Goal: Task Accomplishment & Management: Complete application form

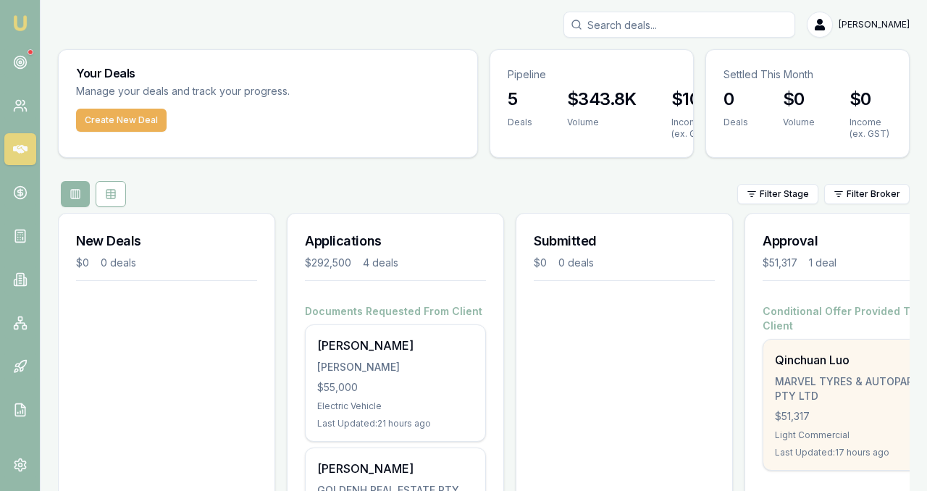
click at [799, 381] on div "MARVEL TYRES & AUTOPARTS PTY LTD" at bounding box center [853, 388] width 156 height 29
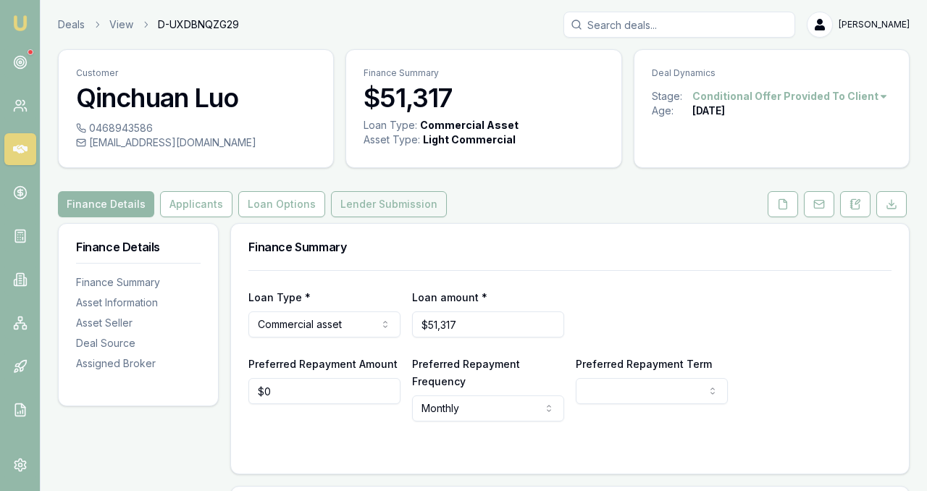
click at [382, 203] on button "Lender Submission" at bounding box center [389, 204] width 116 height 26
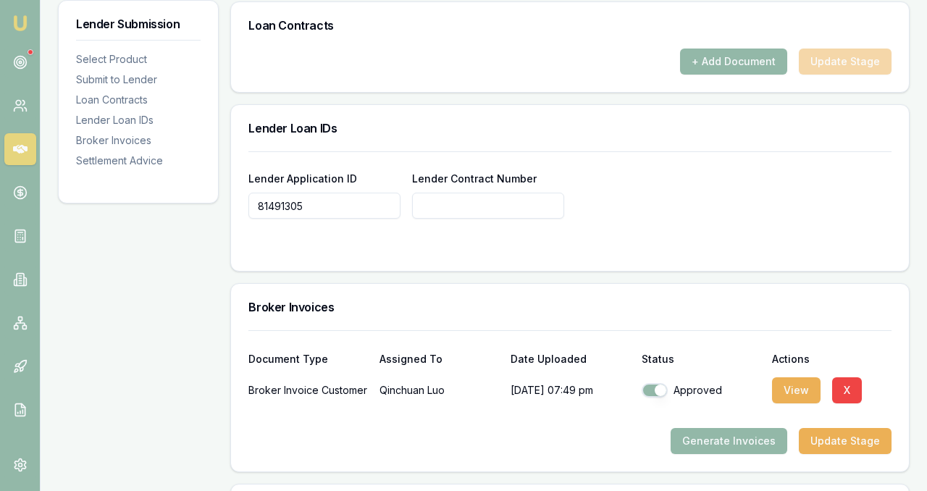
scroll to position [1172, 0]
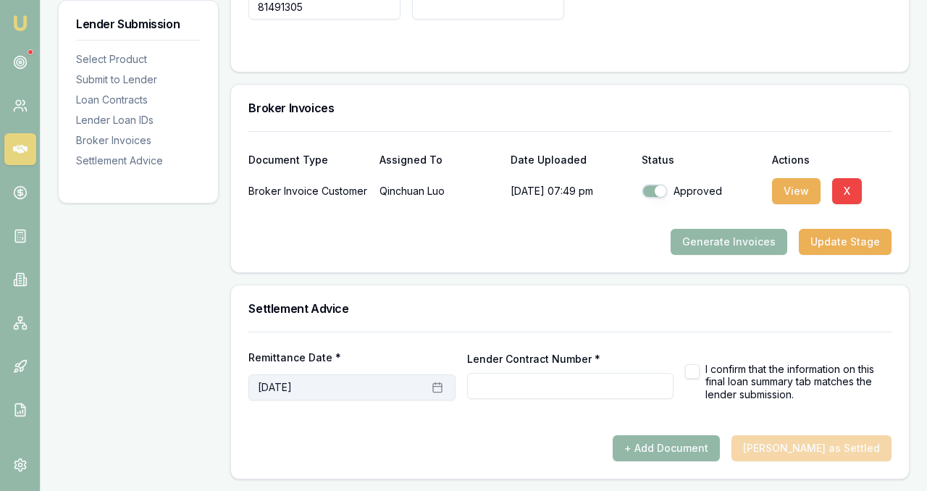
click at [362, 387] on button "October 7th, 2025" at bounding box center [351, 387] width 206 height 26
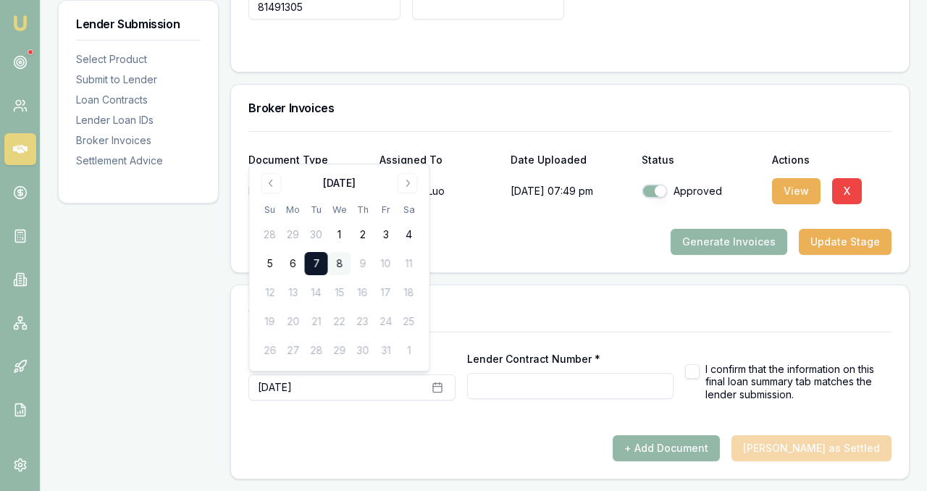
click at [337, 264] on button "8" at bounding box center [339, 263] width 23 height 23
click at [490, 397] on input "Lender Contract Number *" at bounding box center [570, 386] width 206 height 26
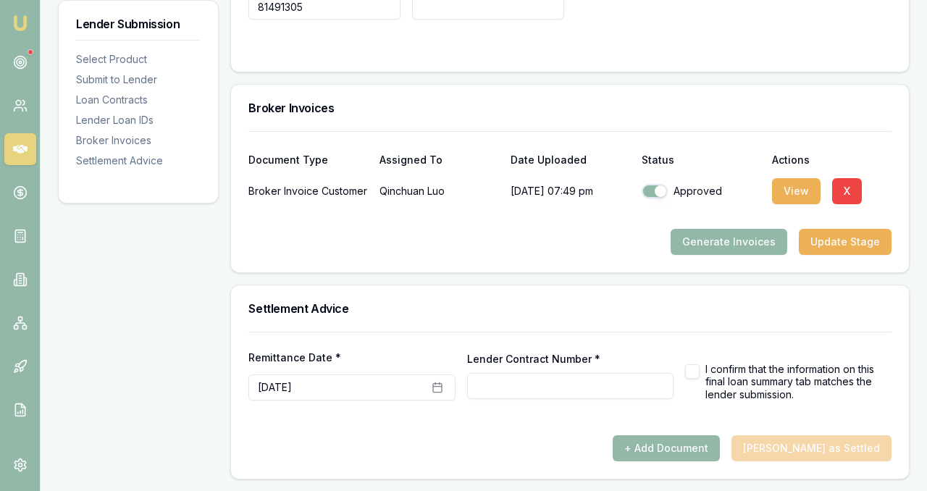
click at [697, 370] on button "button" at bounding box center [692, 371] width 14 height 14
checkbox input "true"
click at [615, 390] on input "Lender Contract Number *" at bounding box center [570, 386] width 206 height 26
type input "RC81491305"
click at [787, 422] on form "Remittance Date * October 8th, 2025 Lender Contract Number * RC81491305 I confi…" at bounding box center [569, 384] width 643 height 104
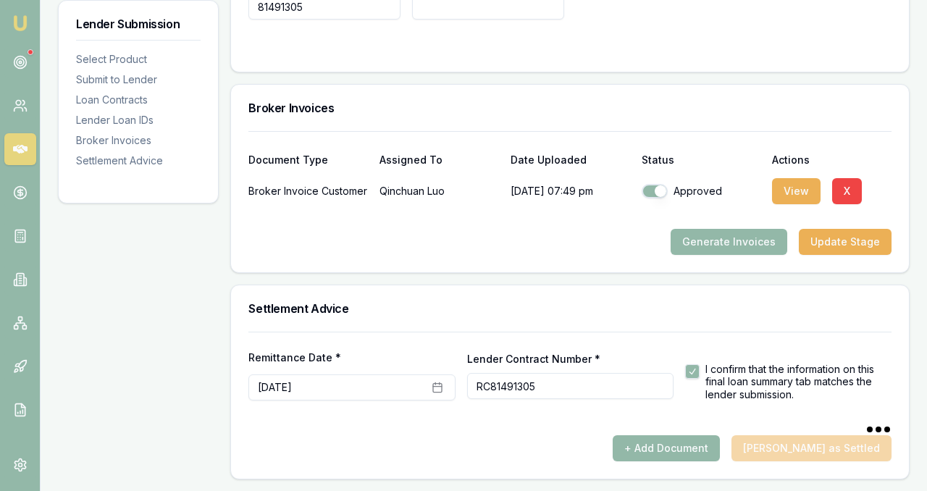
type input "RC81491305"
click at [720, 445] on button "+ Add Document" at bounding box center [666, 448] width 107 height 26
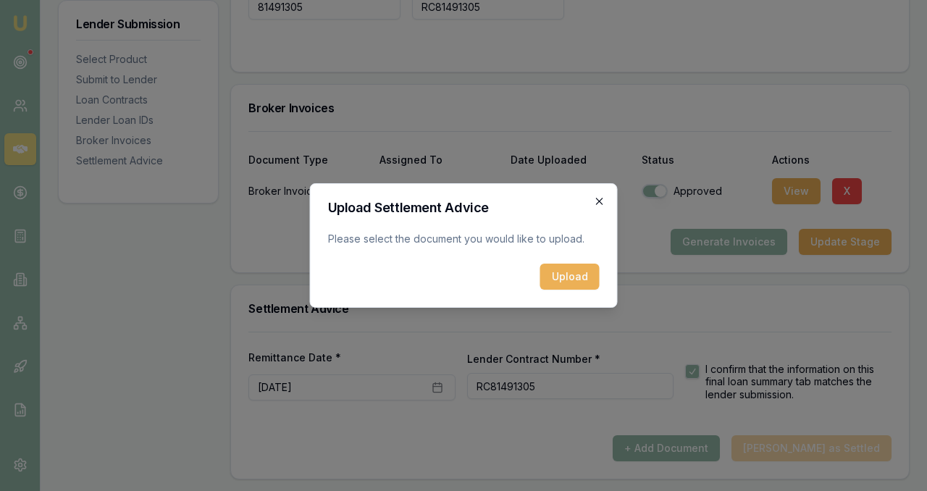
click at [600, 201] on icon "button" at bounding box center [599, 201] width 7 height 7
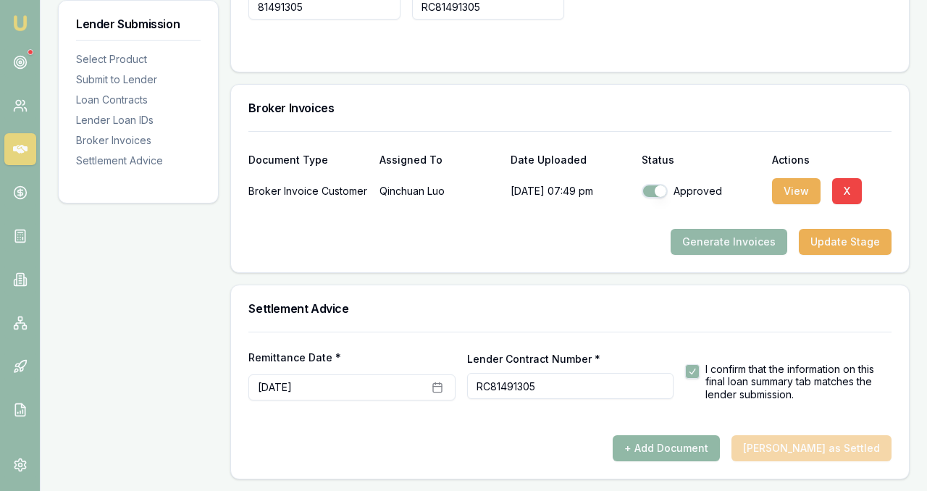
click at [712, 448] on button "+ Add Document" at bounding box center [666, 448] width 107 height 26
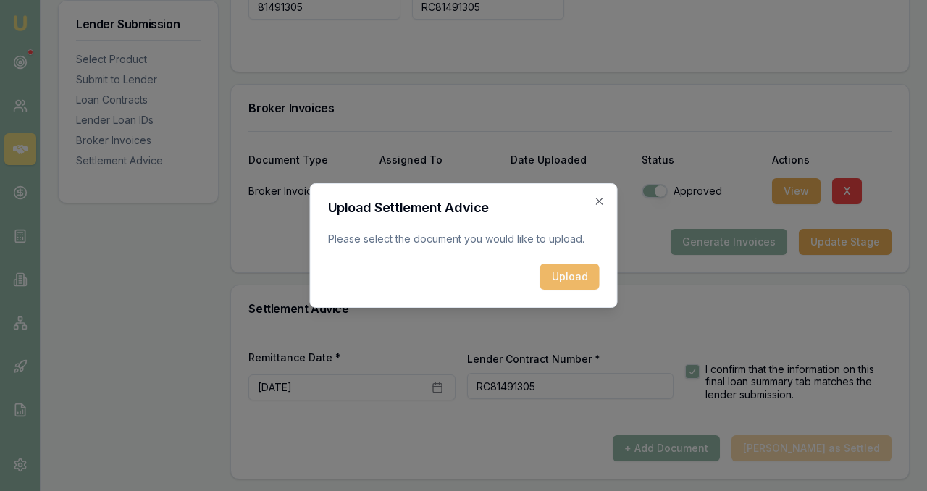
click at [573, 282] on button "Upload" at bounding box center [569, 277] width 59 height 26
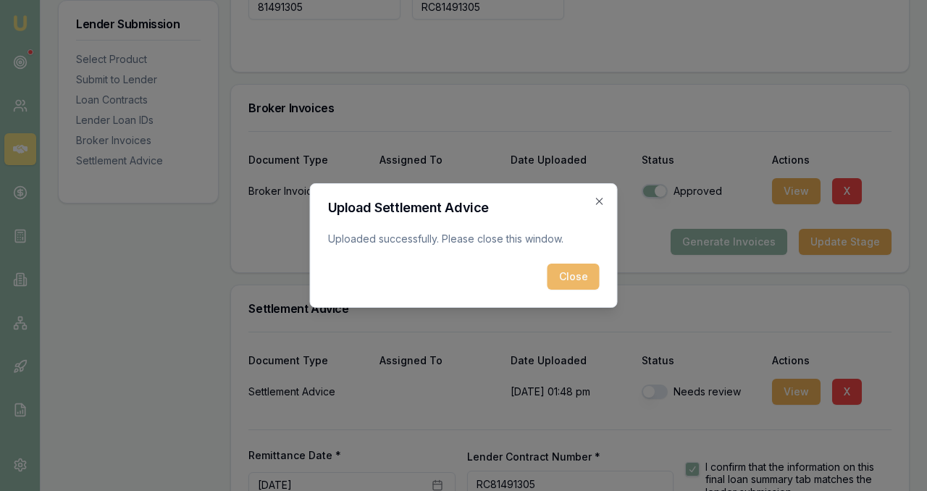
click at [587, 278] on button "Close" at bounding box center [573, 277] width 52 height 26
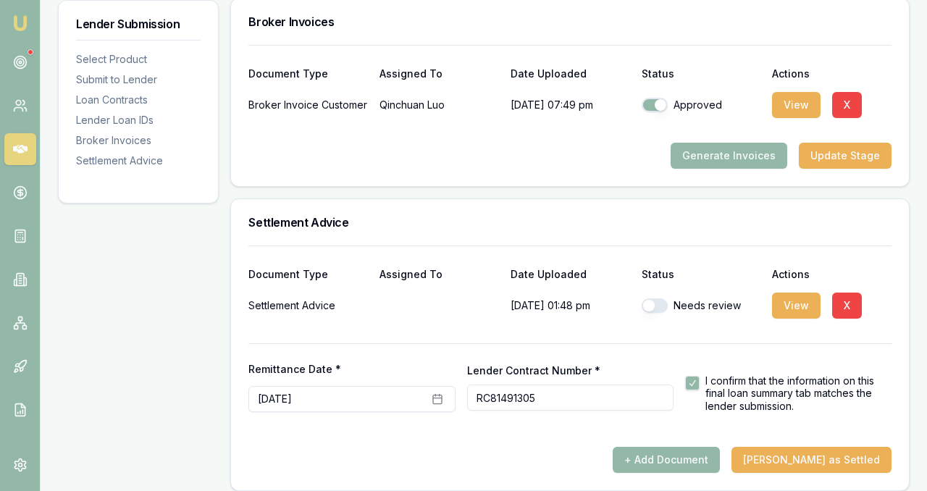
scroll to position [1270, 0]
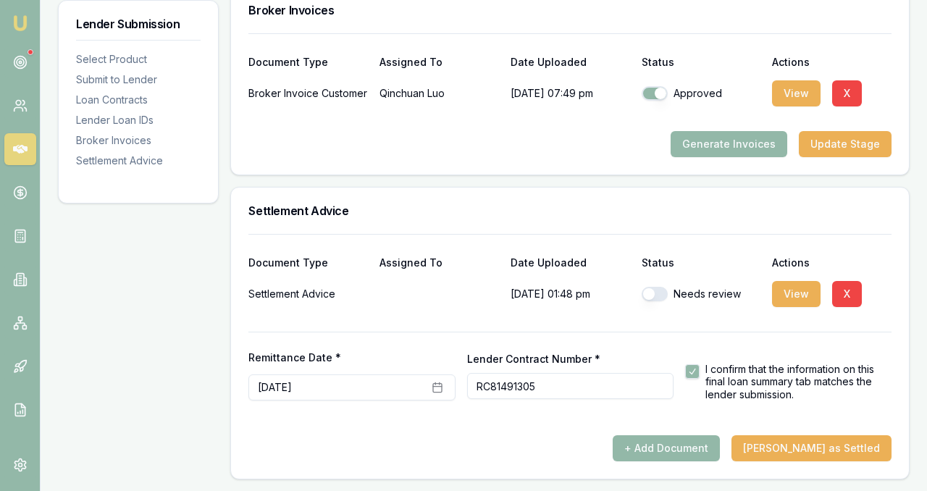
click at [659, 296] on button "button" at bounding box center [655, 294] width 26 height 14
click at [708, 447] on button "+ Add Document" at bounding box center [666, 448] width 107 height 26
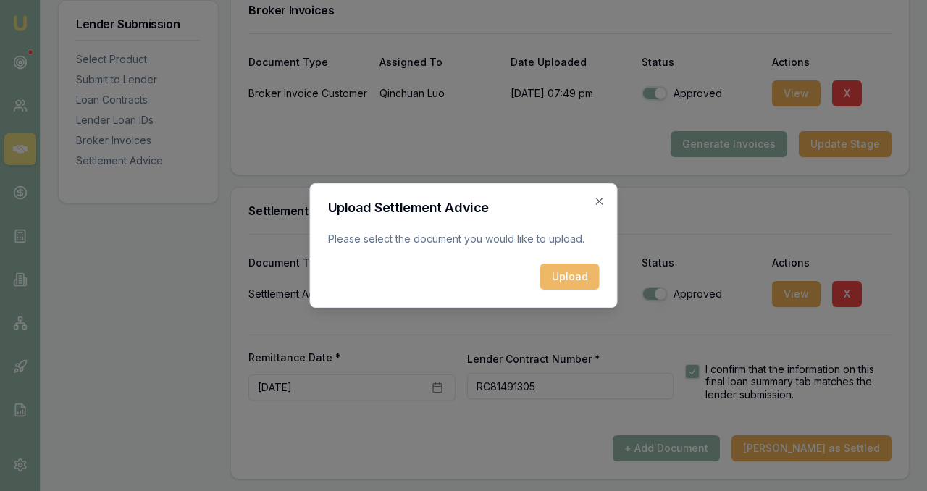
click at [567, 283] on button "Upload" at bounding box center [569, 277] width 59 height 26
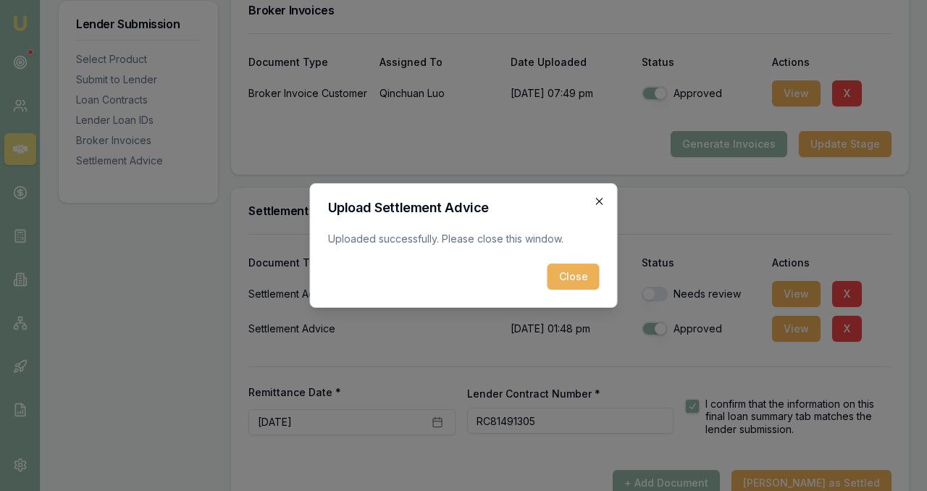
click at [596, 201] on icon "button" at bounding box center [600, 201] width 12 height 12
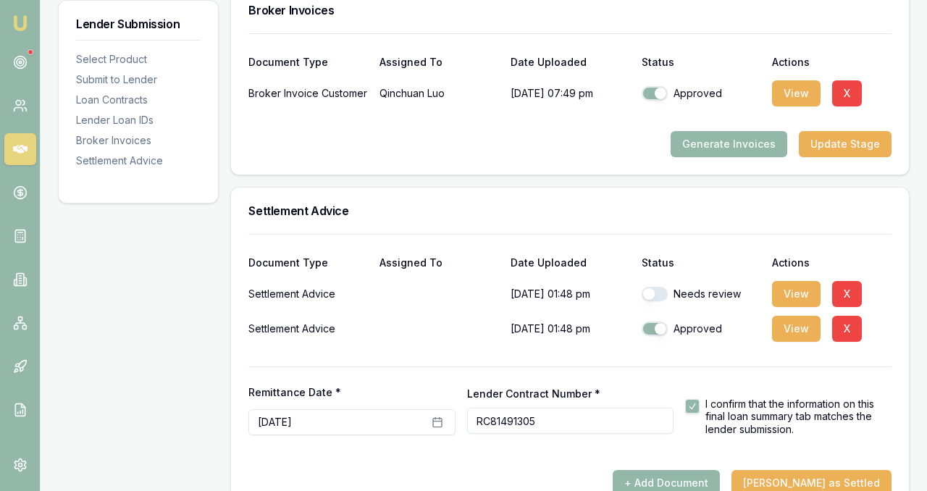
click at [663, 295] on button "button" at bounding box center [655, 294] width 26 height 14
checkbox input "true"
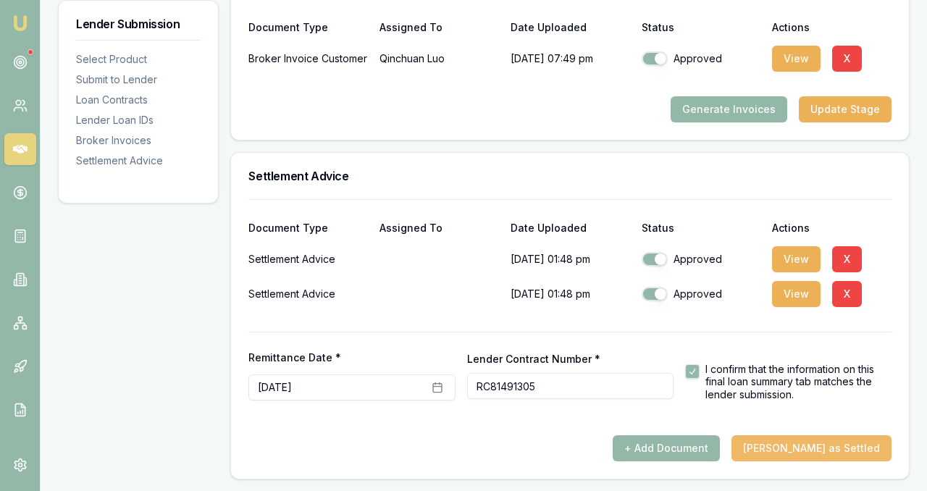
click at [805, 447] on button "Mark Deal as Settled" at bounding box center [811, 448] width 160 height 26
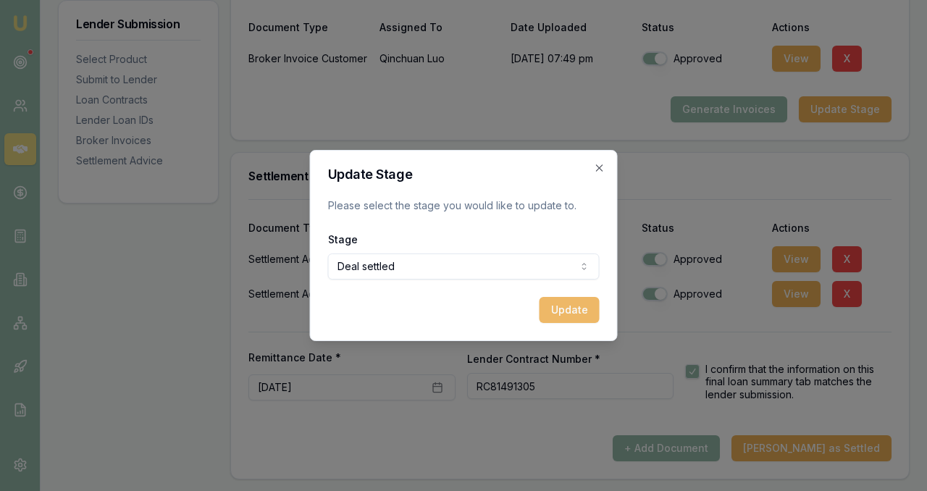
click at [575, 304] on button "Update" at bounding box center [569, 310] width 60 height 26
checkbox input "false"
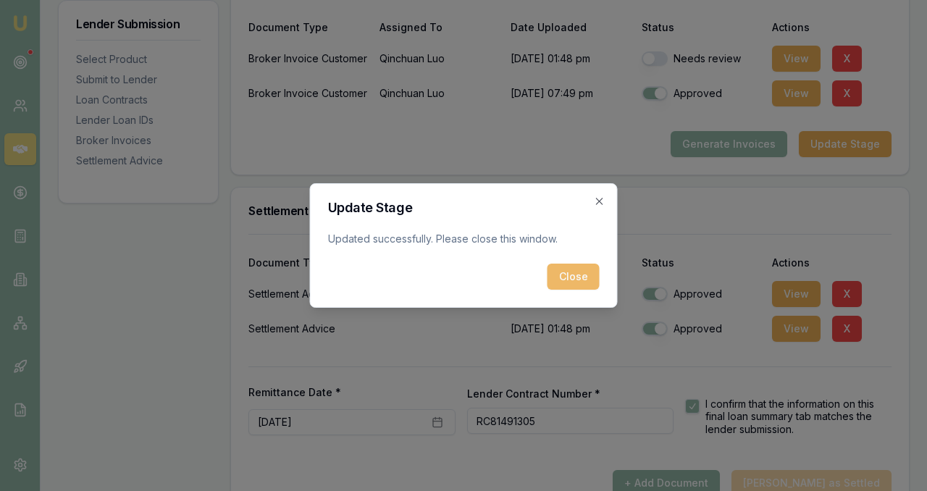
click at [571, 278] on button "Close" at bounding box center [573, 277] width 52 height 26
